Goal: Understand process/instructions: Learn how to perform a task or action

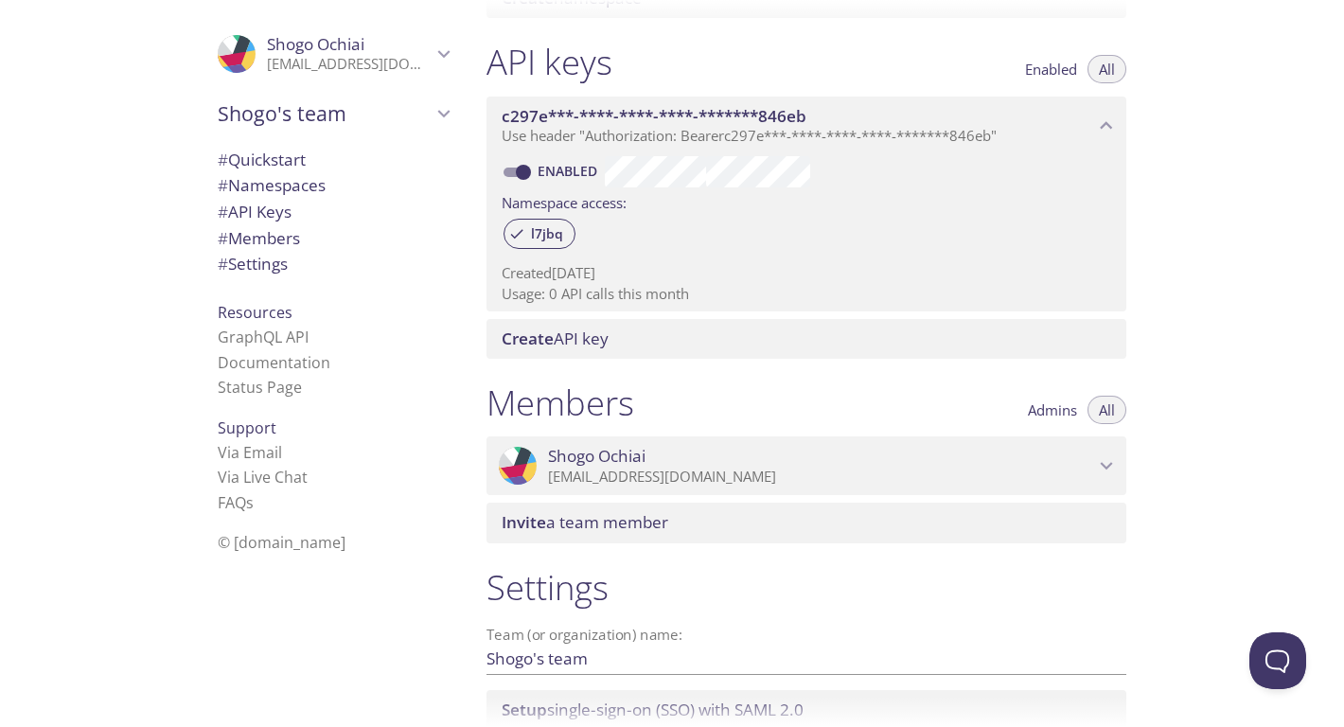
scroll to position [471, 0]
click at [293, 162] on span "# Quickstart" at bounding box center [262, 160] width 88 height 22
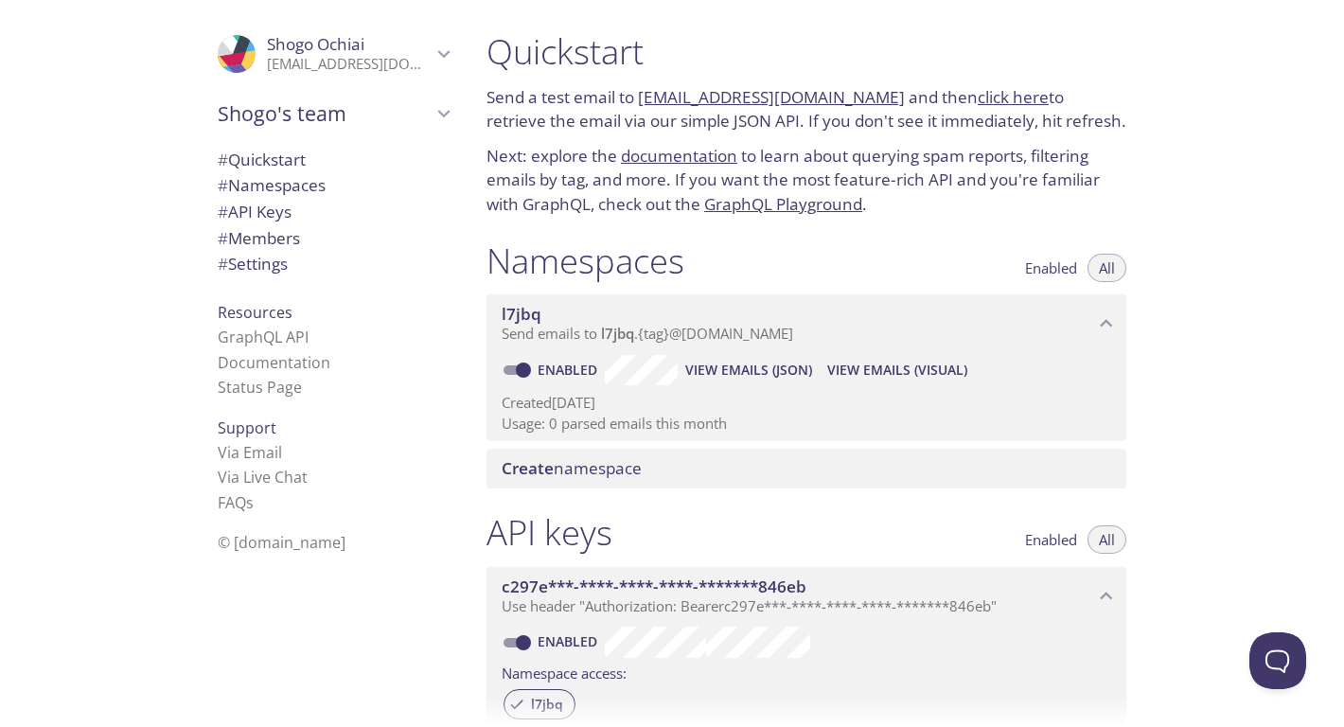
drag, startPoint x: 865, startPoint y: 102, endPoint x: 640, endPoint y: 107, distance: 225.3
click at [640, 107] on p "Send a test email to [EMAIL_ADDRESS][DOMAIN_NAME] and then click here to retrie…" at bounding box center [806, 109] width 640 height 48
copy link "[EMAIL_ADDRESS][DOMAIN_NAME]"
click at [985, 101] on link "click here" at bounding box center [1012, 97] width 71 height 22
click at [977, 91] on link "click here" at bounding box center [1012, 97] width 71 height 22
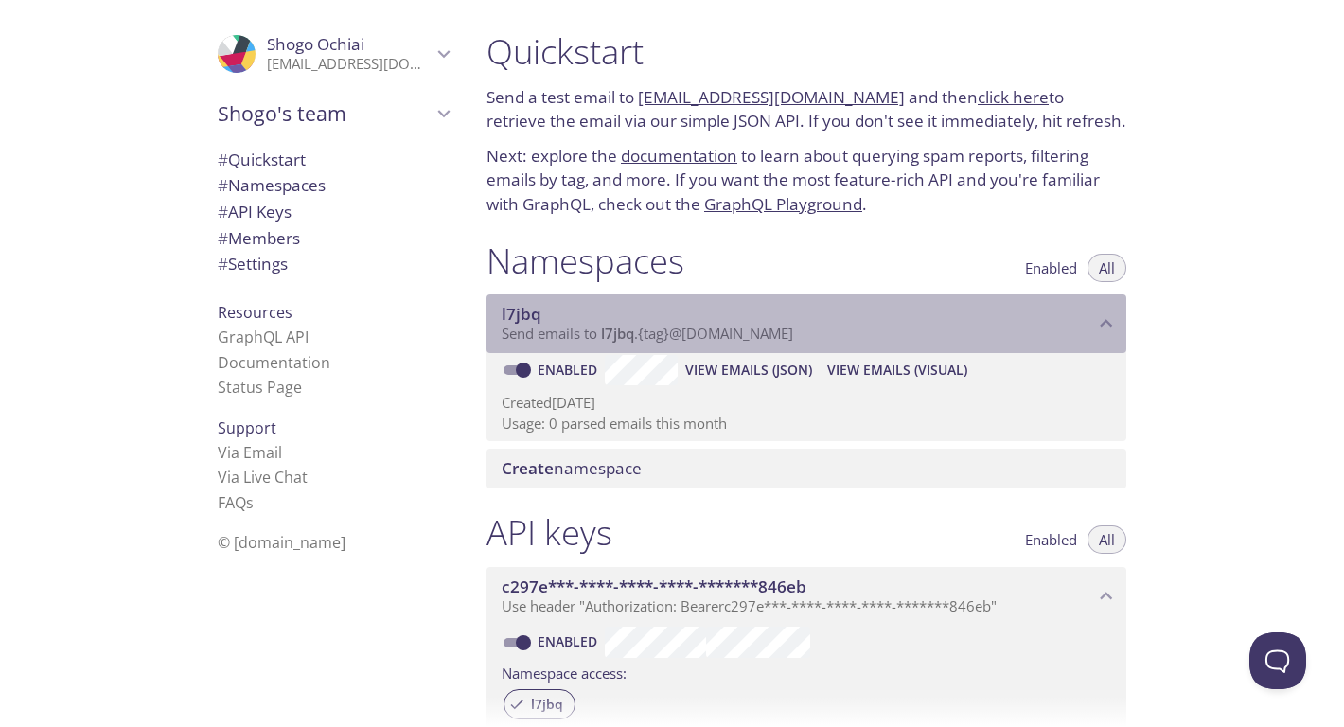
click at [770, 304] on span "l7jbq" at bounding box center [798, 314] width 592 height 21
